Goal: Task Accomplishment & Management: Manage account settings

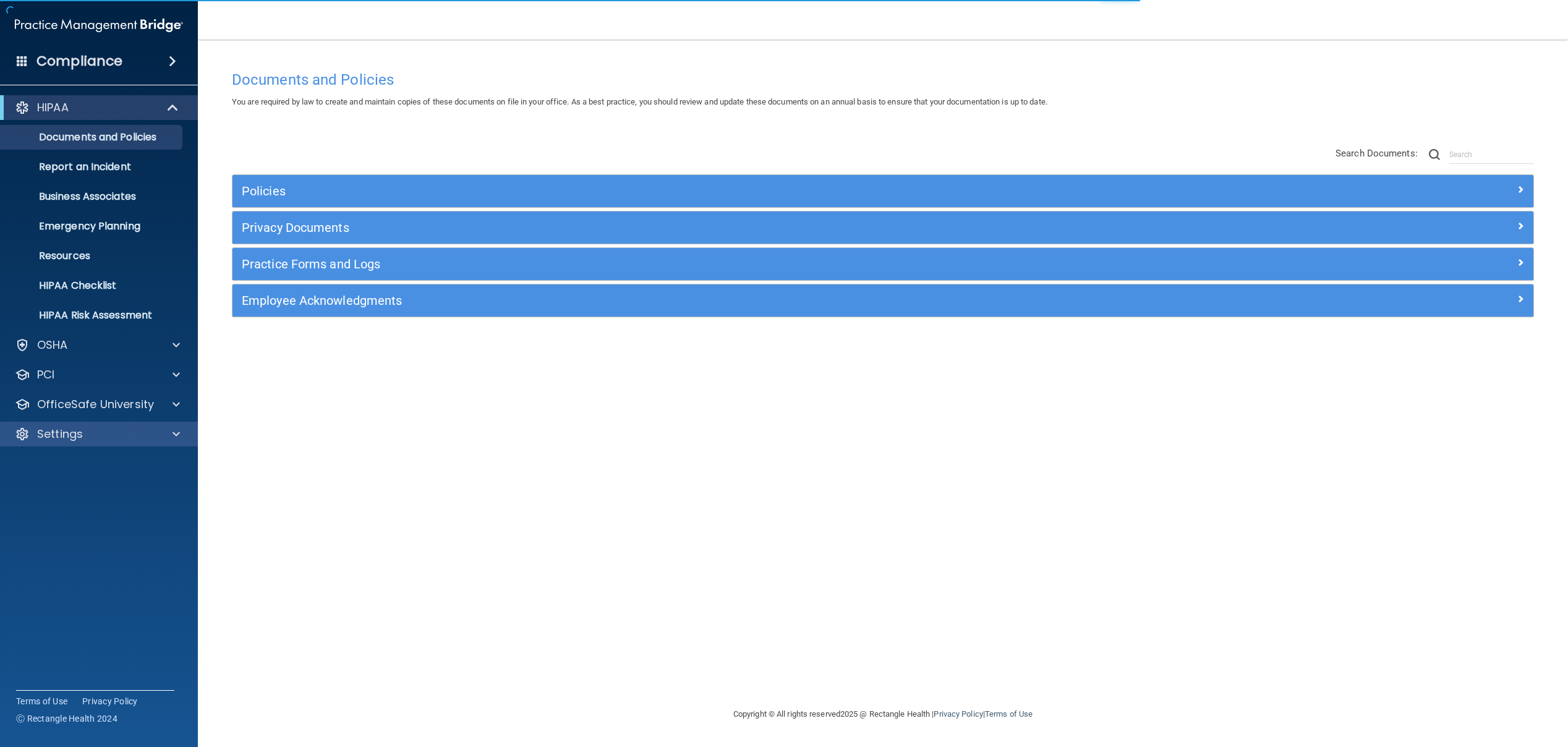
click at [99, 445] on div "Settings" at bounding box center [99, 434] width 198 height 24
click at [104, 445] on div "Settings" at bounding box center [99, 434] width 198 height 24
drag, startPoint x: 123, startPoint y: 435, endPoint x: 130, endPoint y: 435, distance: 7.0
click at [123, 435] on div "Settings" at bounding box center [82, 434] width 154 height 15
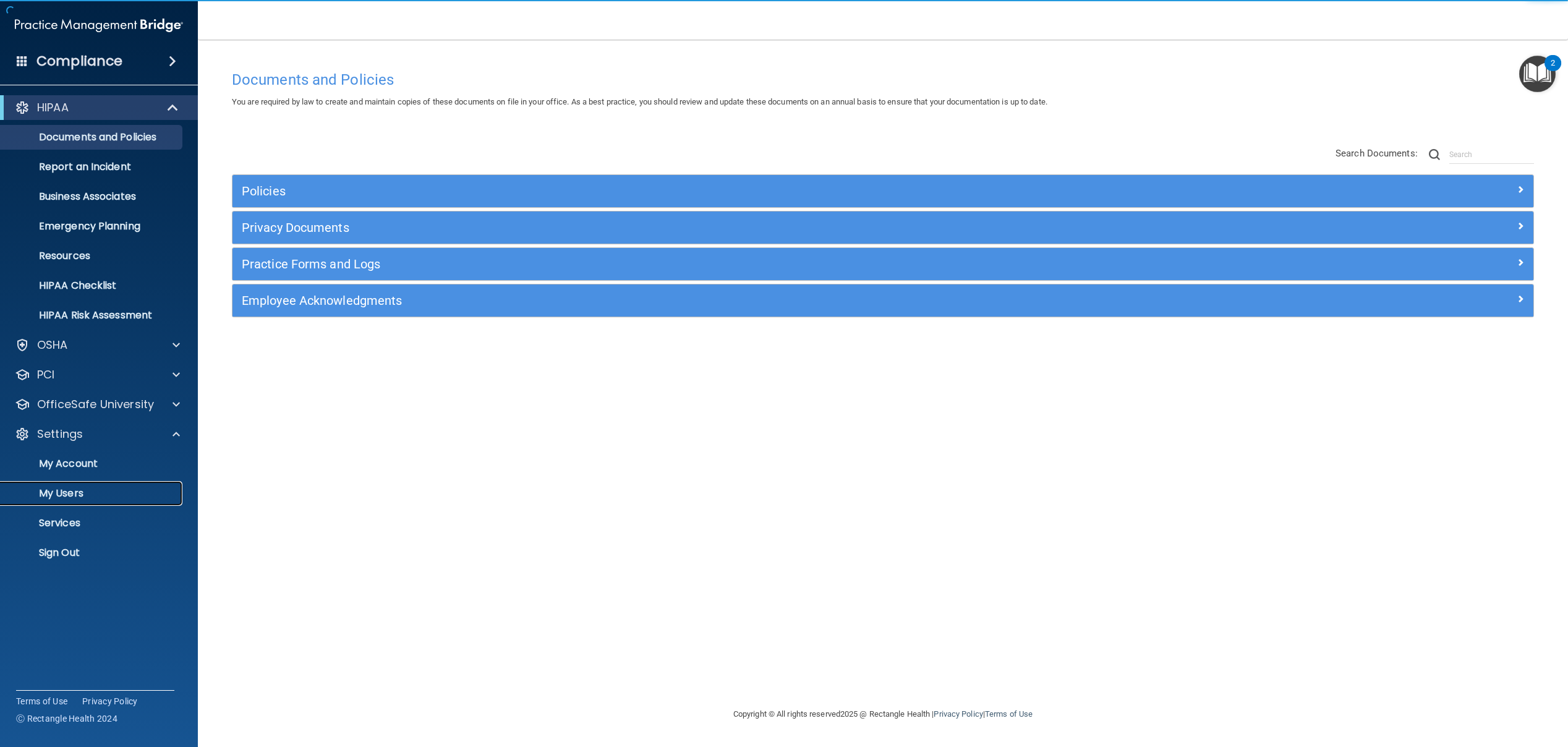
click at [91, 502] on link "My Users" at bounding box center [85, 493] width 195 height 24
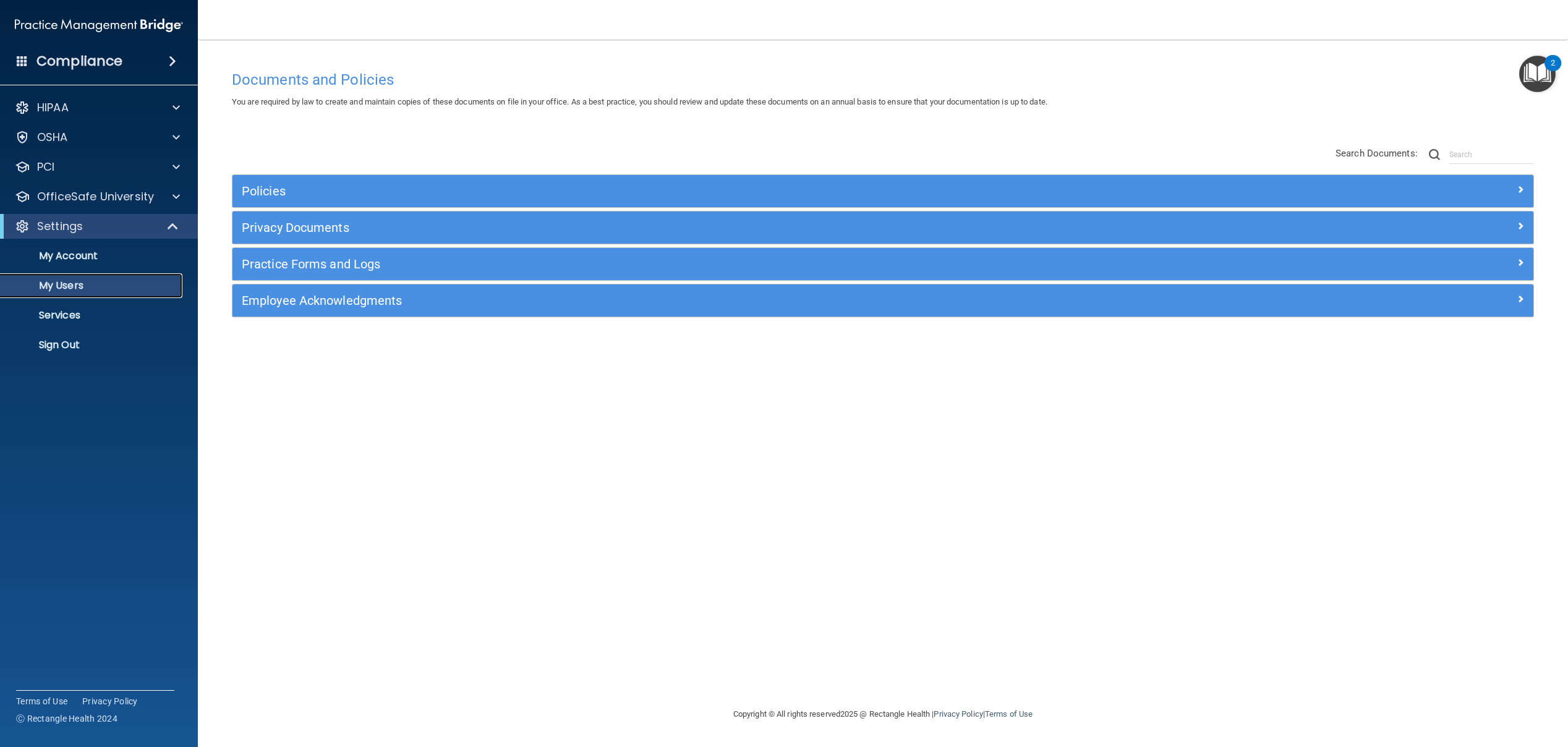
select select "20"
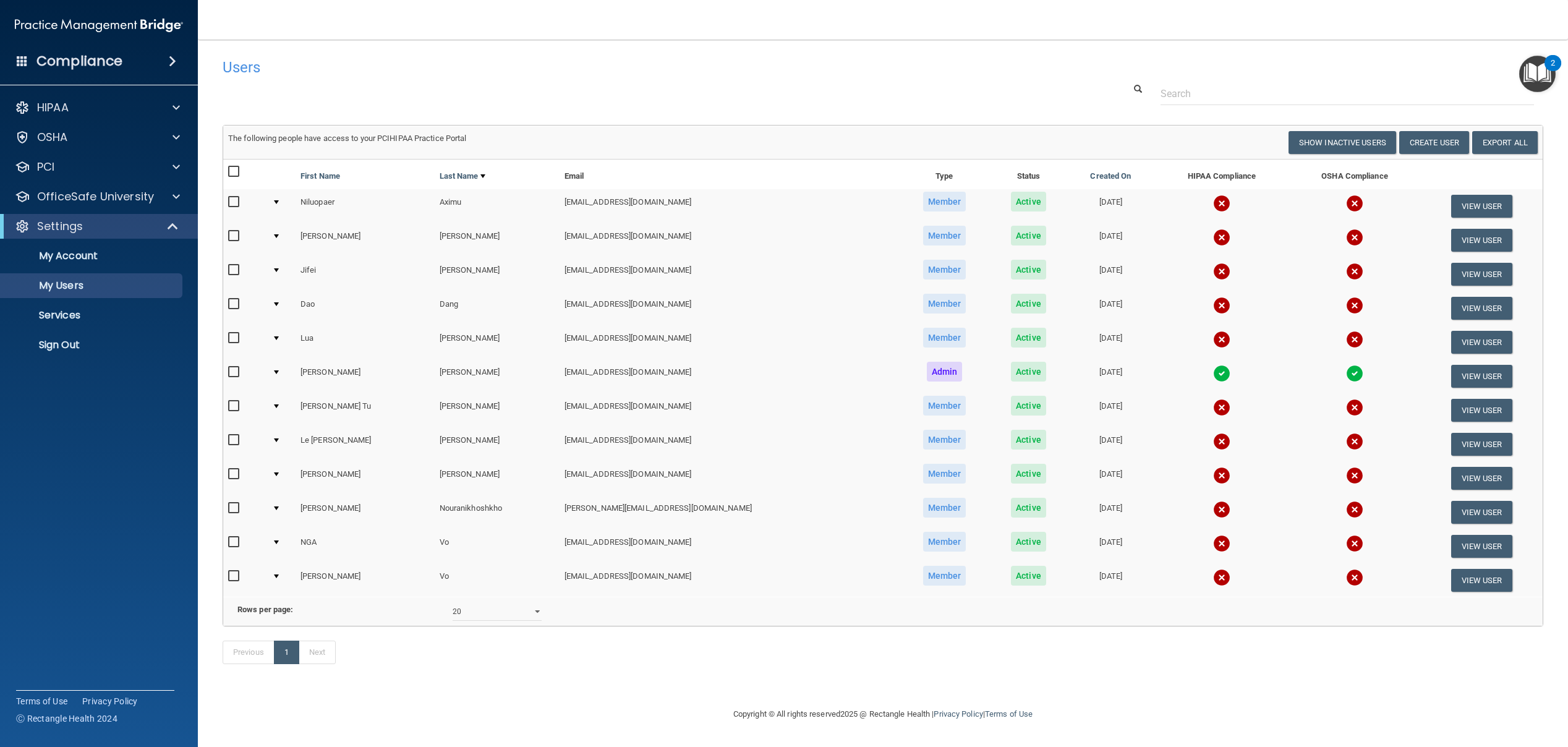
click at [920, 66] on h4 "Users" at bounding box center [604, 67] width 763 height 16
click at [1337, 61] on div "Users" at bounding box center [883, 67] width 1339 height 30
click at [1536, 77] on img "Open Resource Center, 2 new notifications" at bounding box center [1537, 73] width 36 height 36
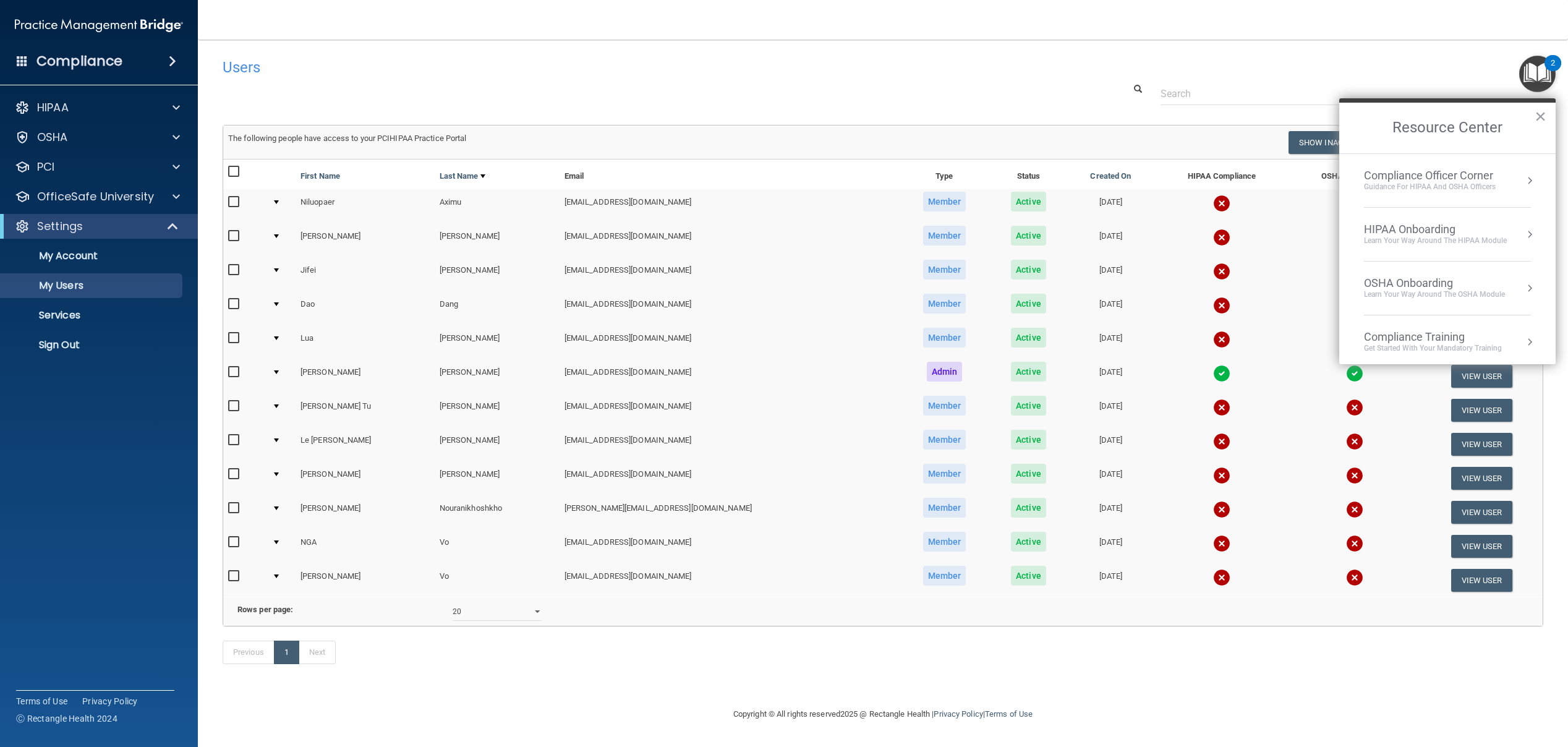
click at [1337, 69] on div "Users" at bounding box center [883, 67] width 1339 height 30
click at [1544, 116] on button "×" at bounding box center [1540, 117] width 12 height 20
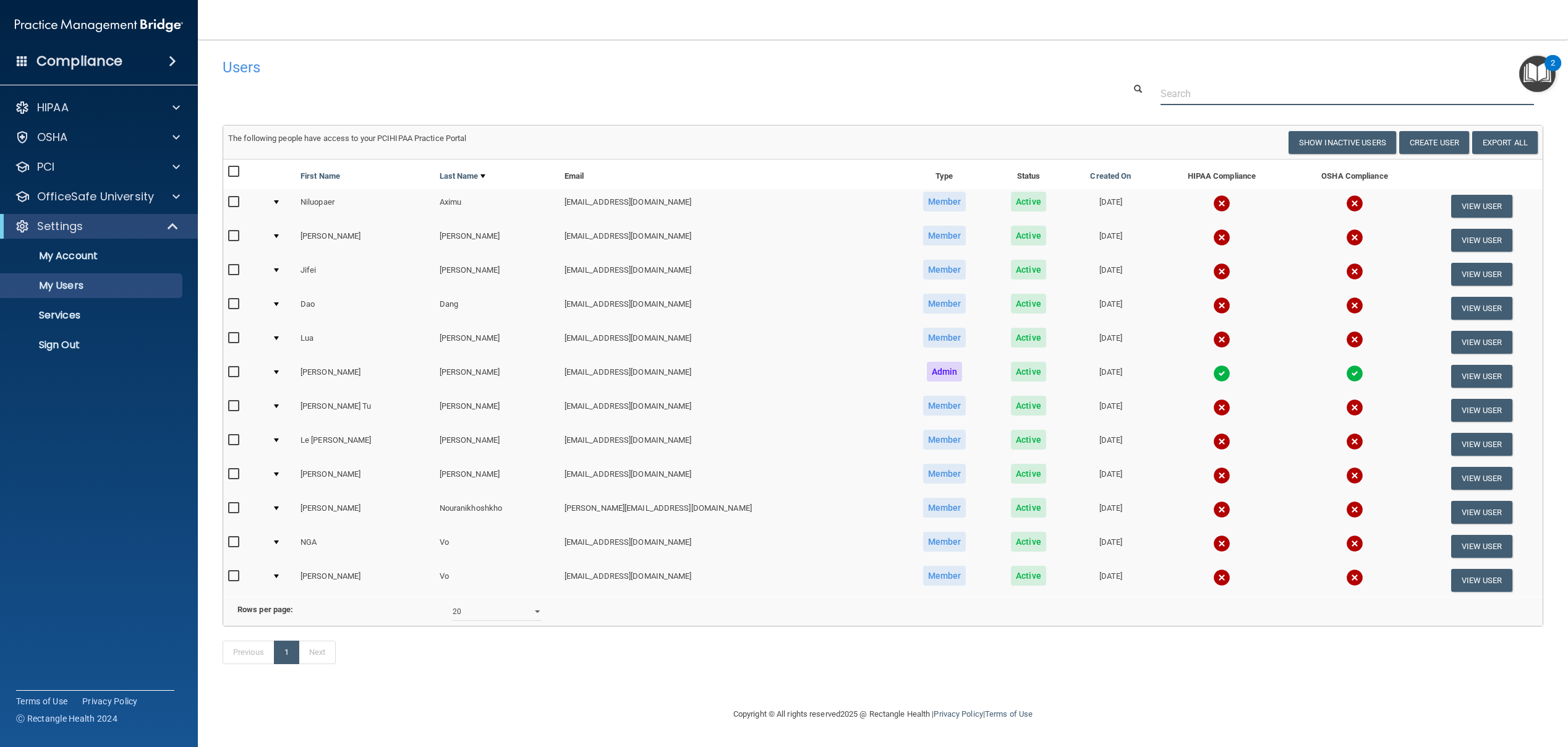
click at [1435, 82] on input "text" at bounding box center [1347, 93] width 374 height 23
